Goal: Navigation & Orientation: Find specific page/section

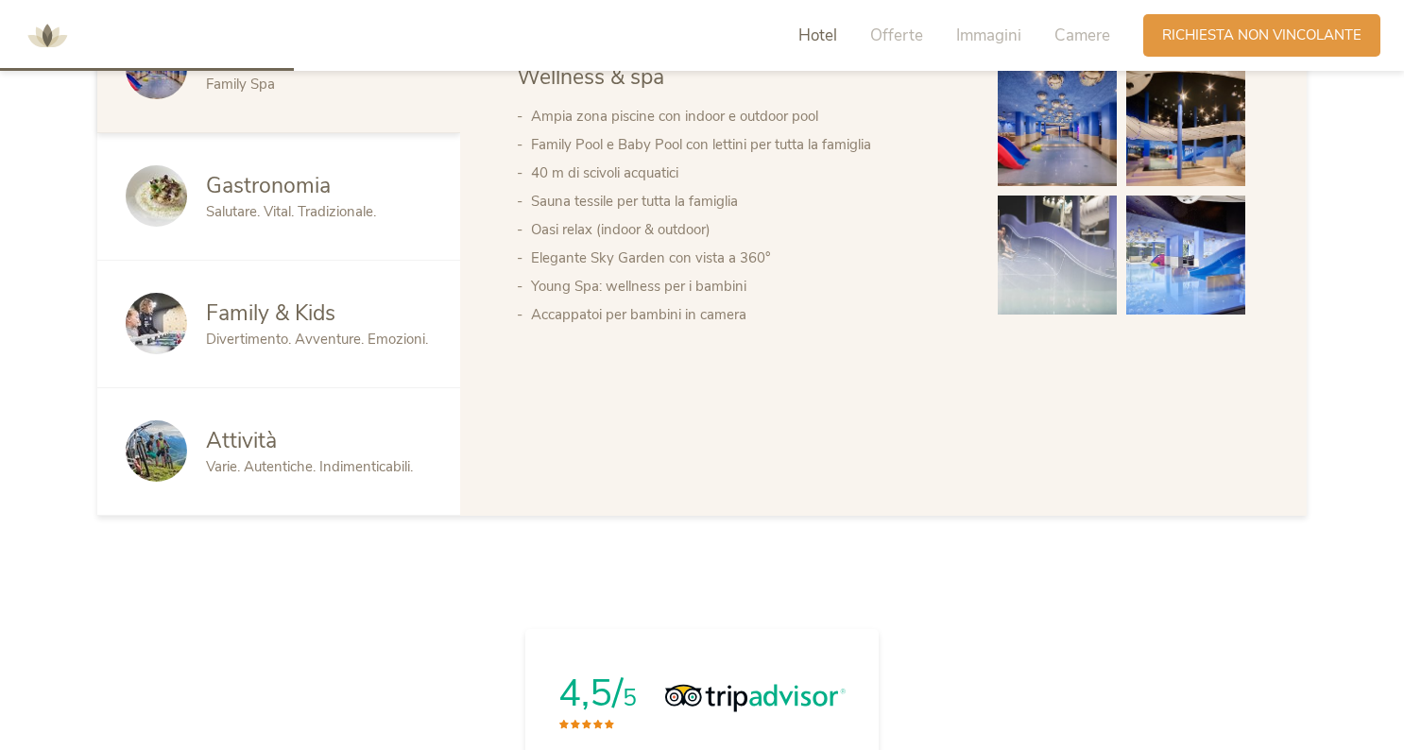
scroll to position [1165, 0]
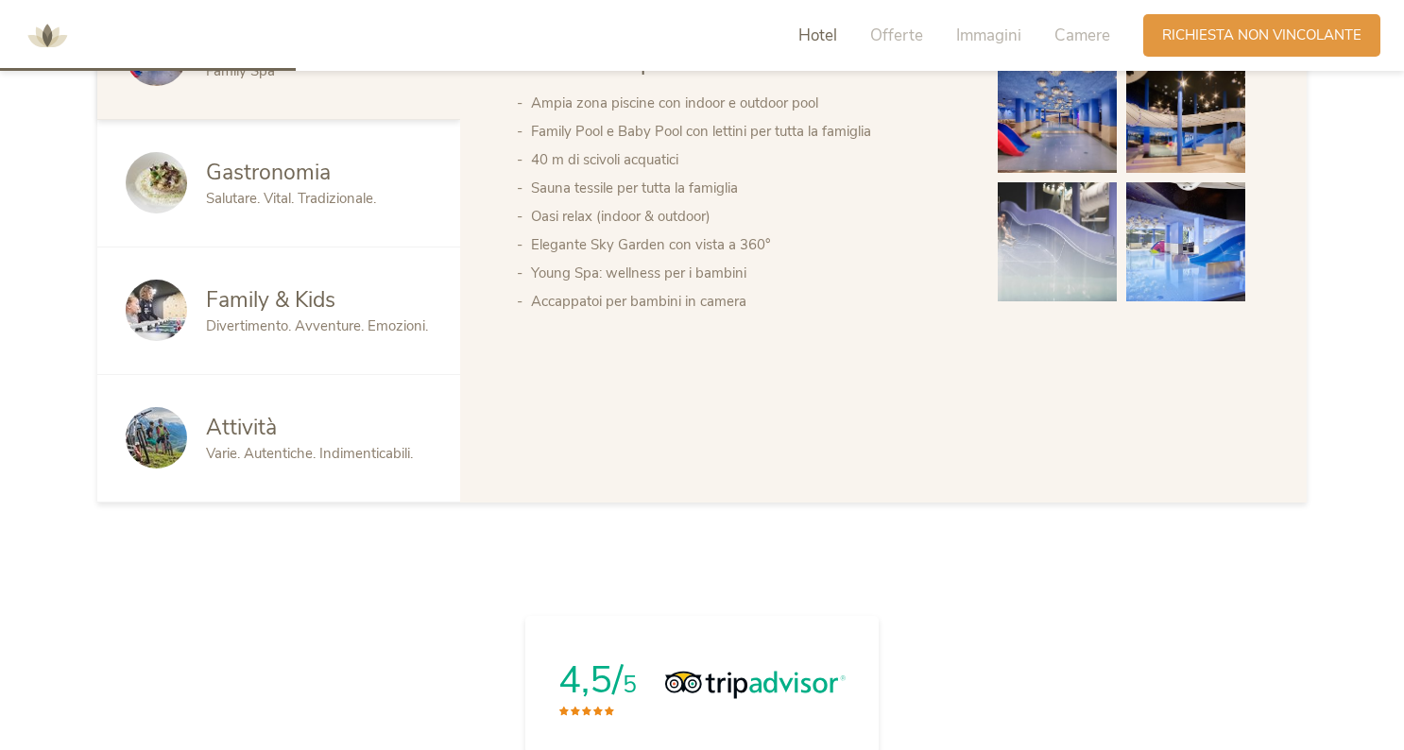
click at [303, 326] on span "Divertimento. Avventure. Emozioni." at bounding box center [317, 325] width 222 height 19
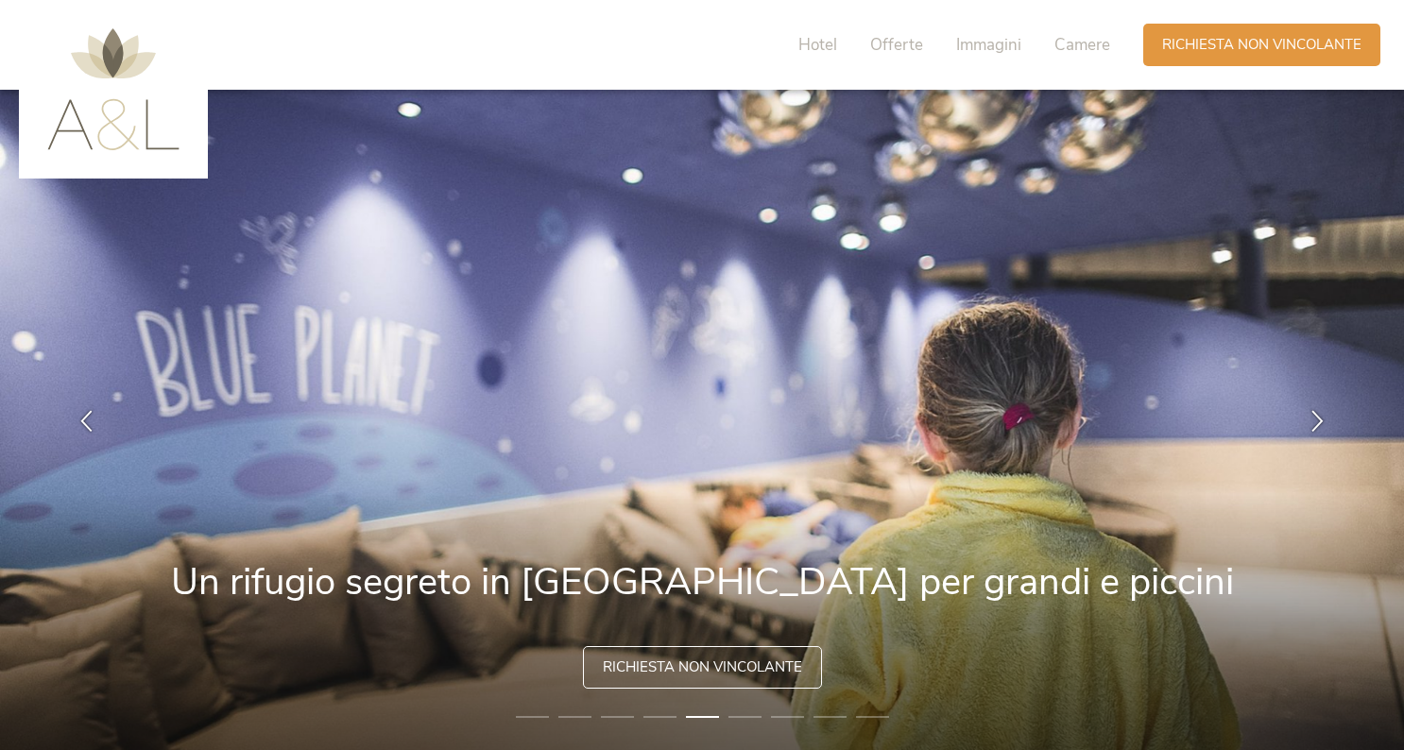
scroll to position [0, 0]
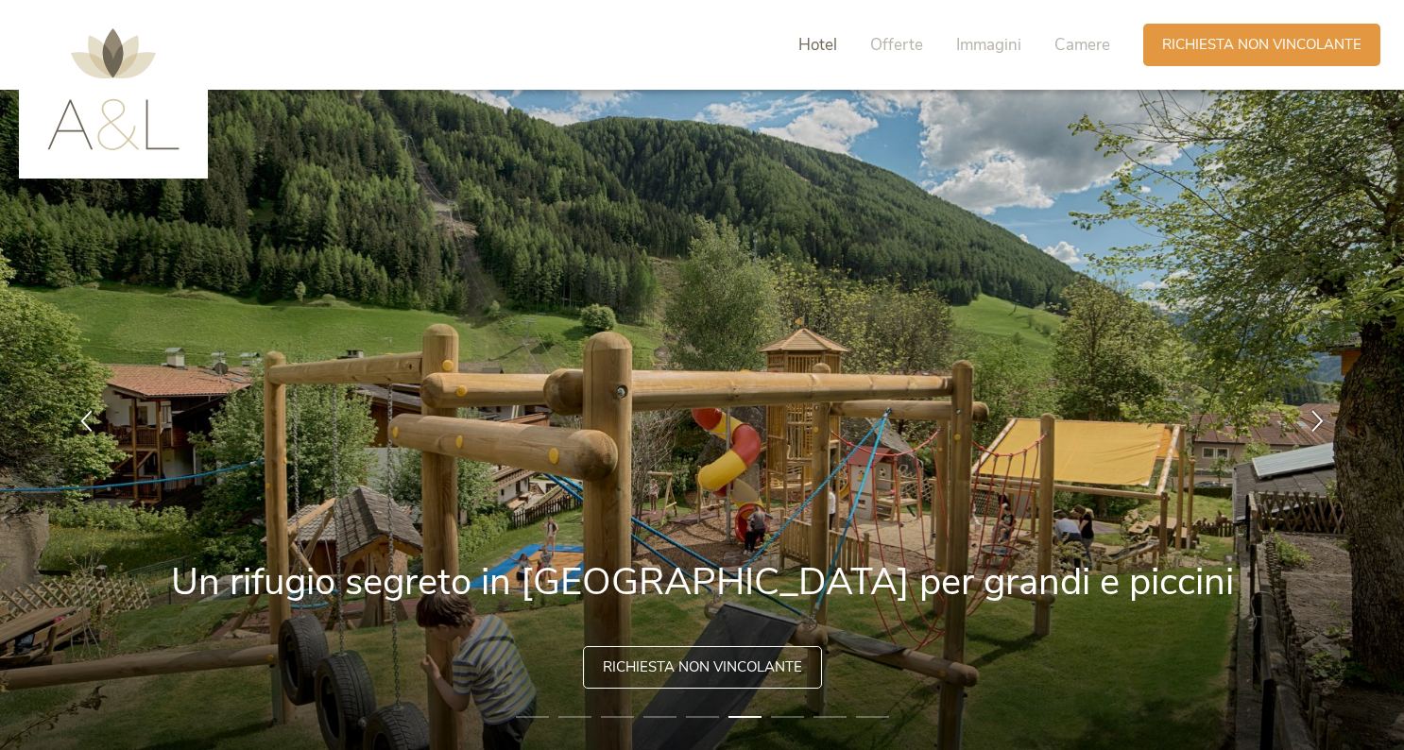
click at [812, 43] on span "Hotel" at bounding box center [817, 45] width 39 height 22
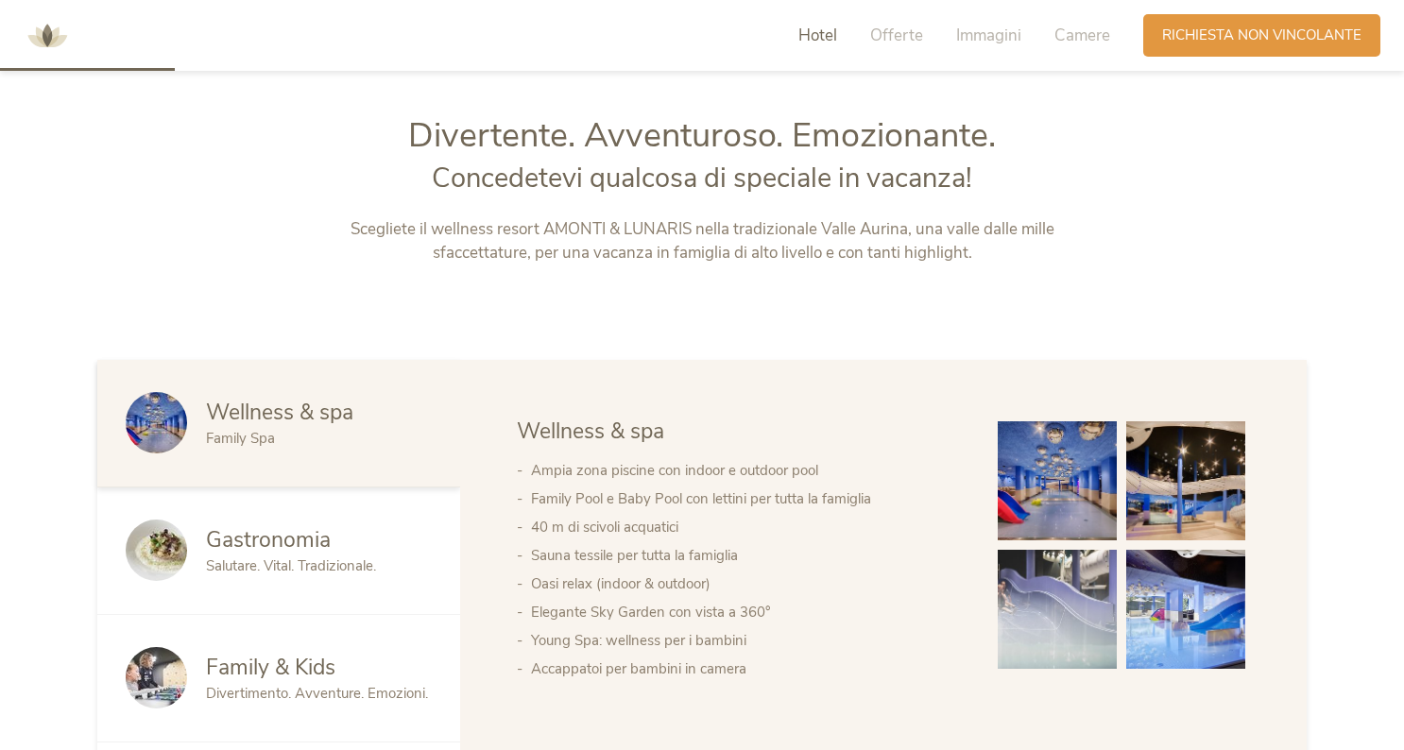
scroll to position [815, 0]
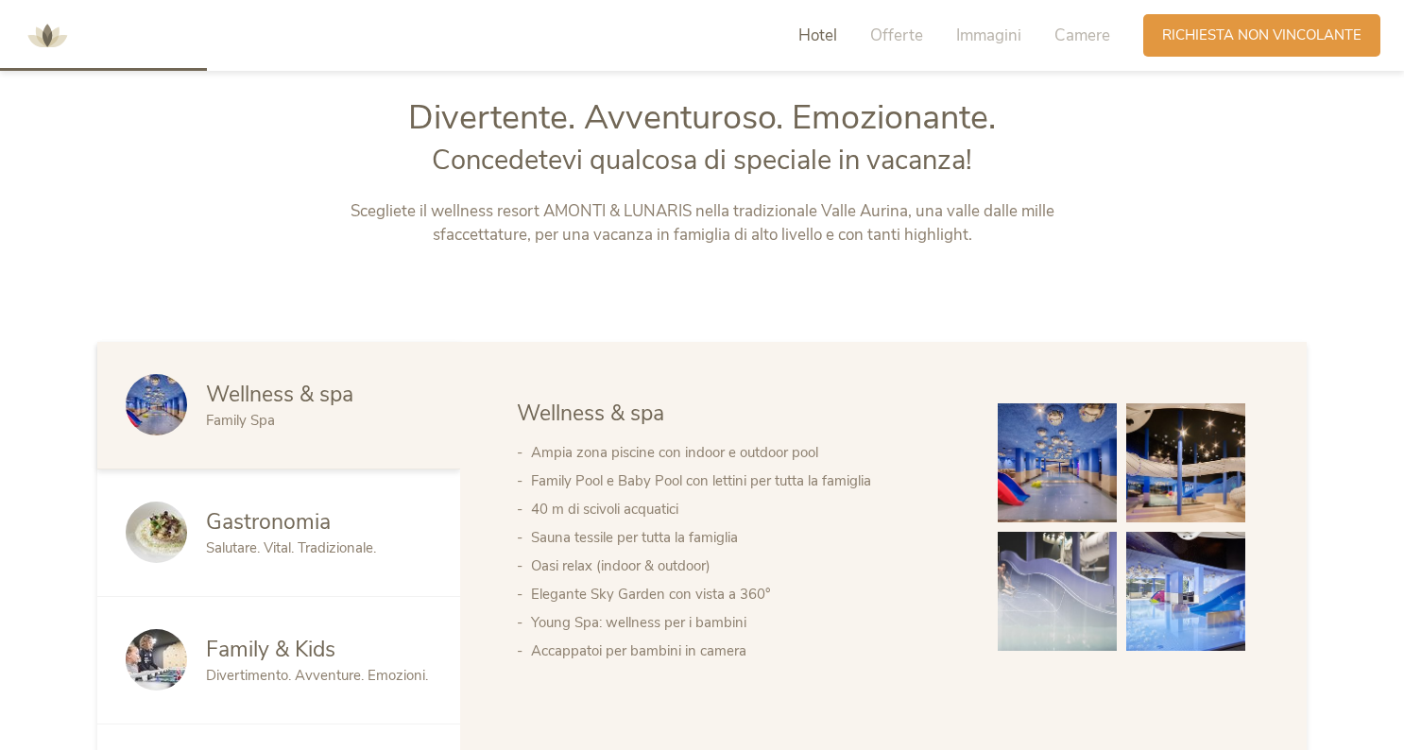
click at [51, 37] on img at bounding box center [47, 36] width 57 height 57
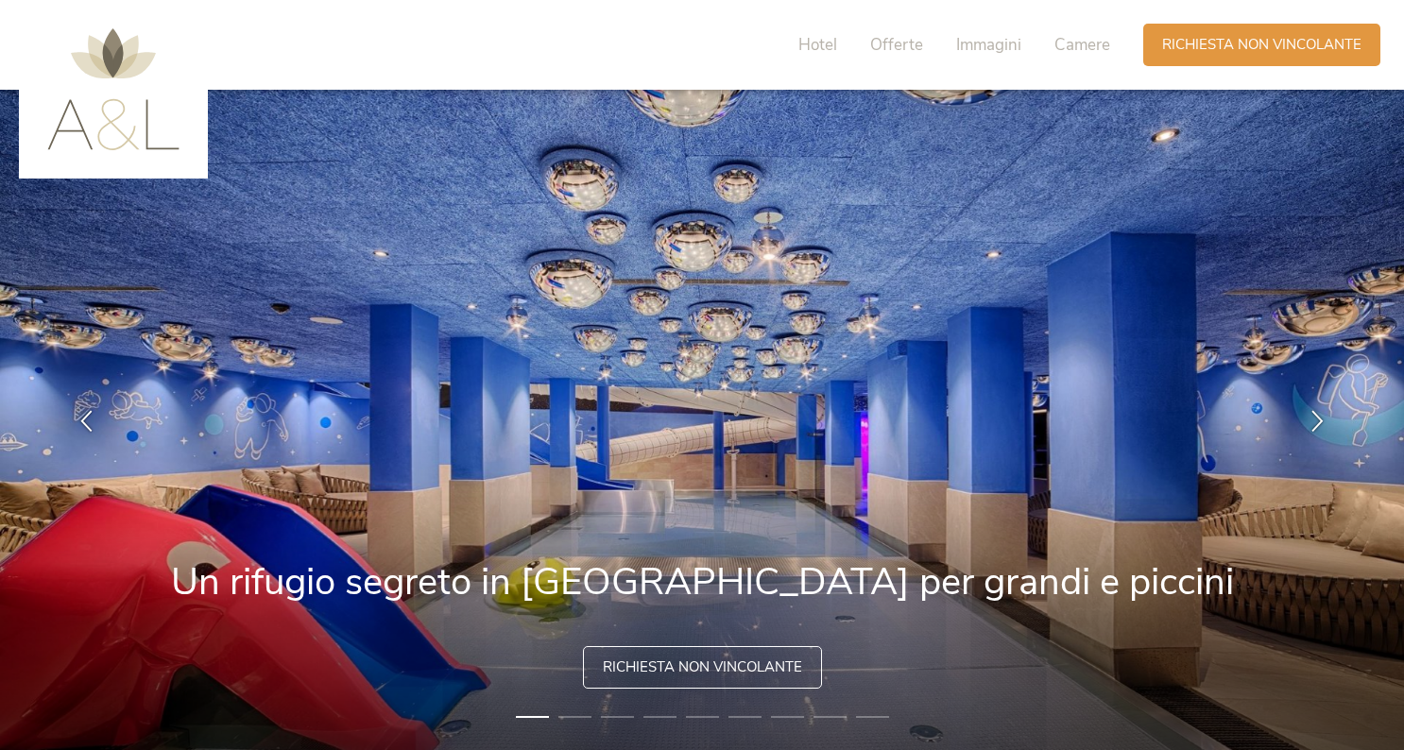
click at [103, 131] on img at bounding box center [113, 89] width 132 height 122
